Goal: Task Accomplishment & Management: Use online tool/utility

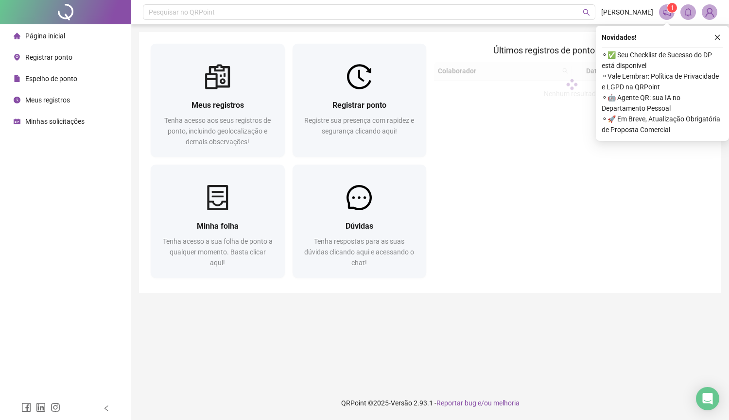
click at [22, 56] on div "Registrar ponto" at bounding box center [43, 57] width 59 height 19
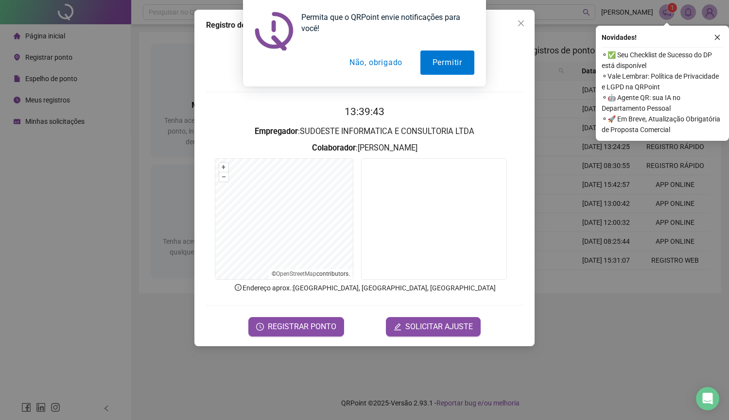
click at [521, 26] on div "Permita que o QRPoint envie notificações para você! Permitir Não, obrigado" at bounding box center [364, 43] width 729 height 86
click at [521, 22] on div "Permita que o QRPoint envie notificações para você! Permitir Não, obrigado" at bounding box center [364, 43] width 729 height 86
click at [381, 64] on button "Não, obrigado" at bounding box center [375, 63] width 77 height 24
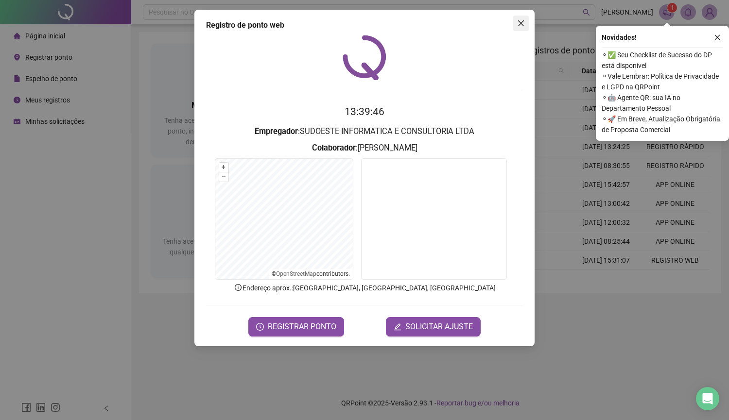
click at [519, 24] on icon "close" at bounding box center [521, 23] width 8 height 8
